Goal: Task Accomplishment & Management: Manage account settings

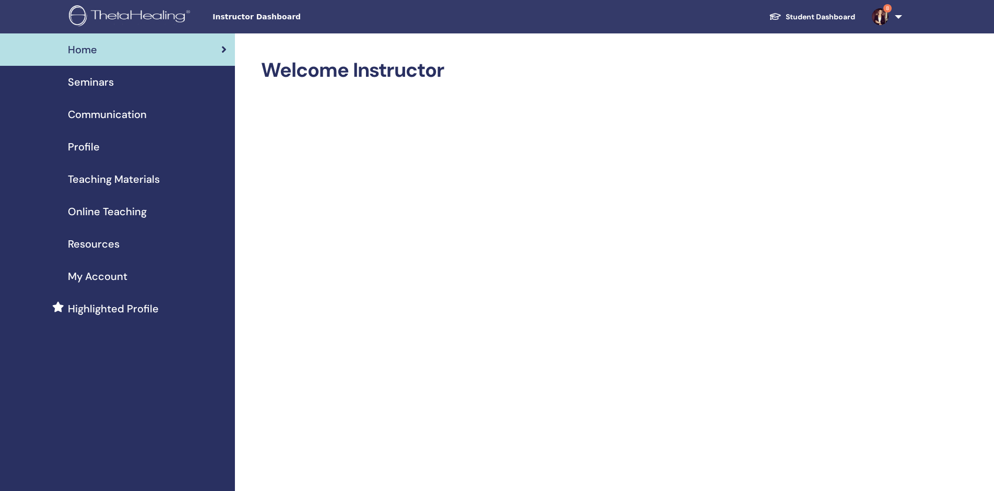
click at [104, 80] on span "Seminars" at bounding box center [91, 82] width 46 height 16
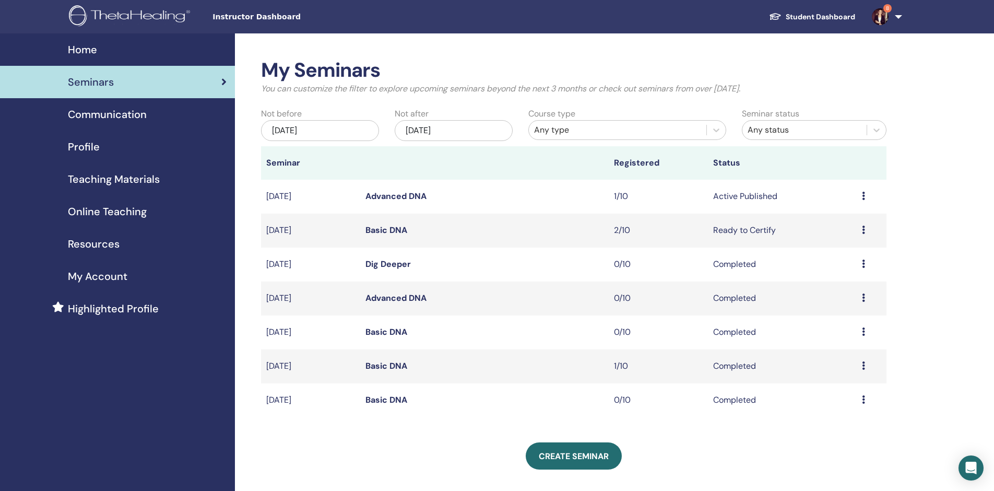
click at [385, 196] on link "Advanced DNA" at bounding box center [396, 196] width 61 height 11
click at [894, 80] on div "My Seminars You can customize the filter to explore upcoming seminars beyond th…" at bounding box center [608, 384] width 746 height 702
